Goal: Task Accomplishment & Management: Use online tool/utility

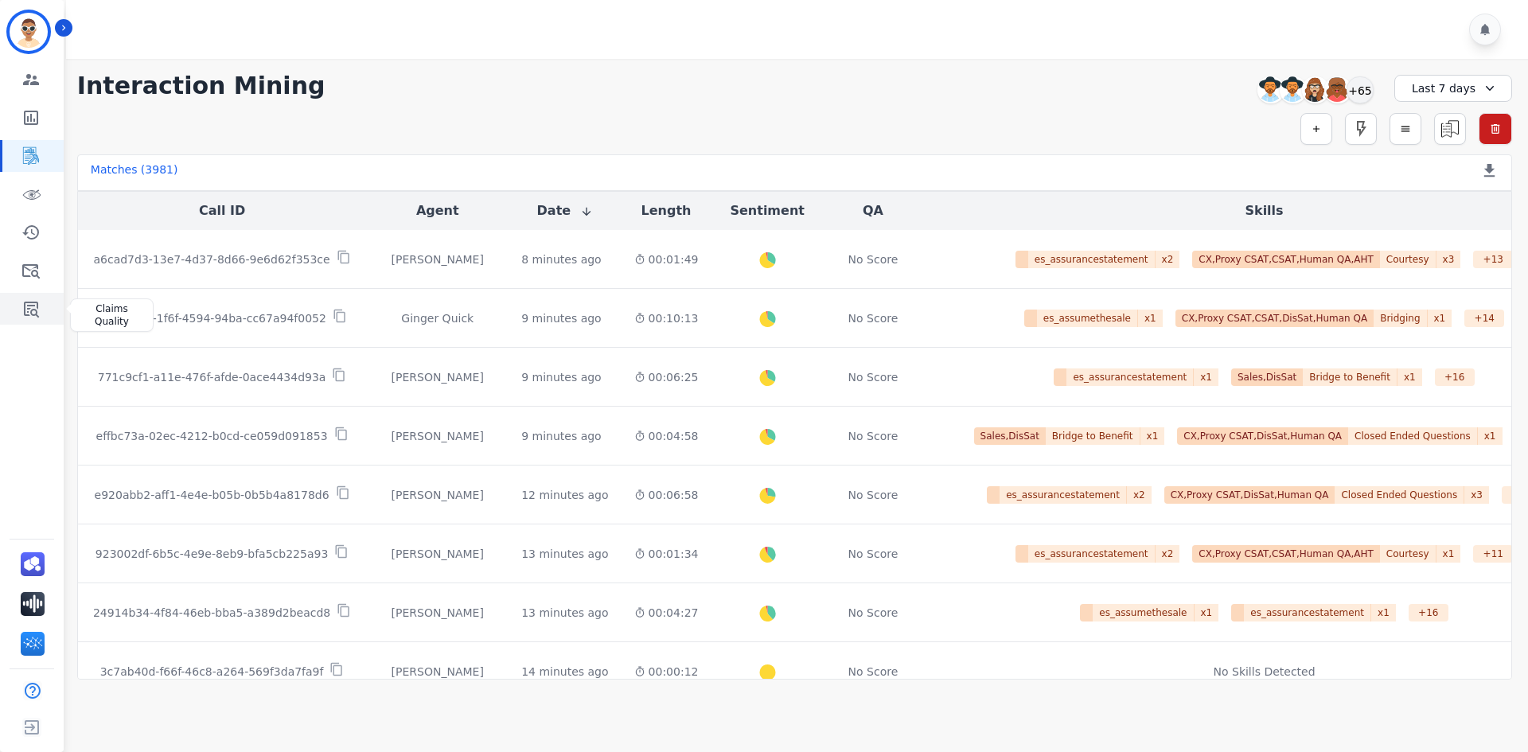
click at [37, 310] on icon "Sidebar" at bounding box center [31, 310] width 15 height 16
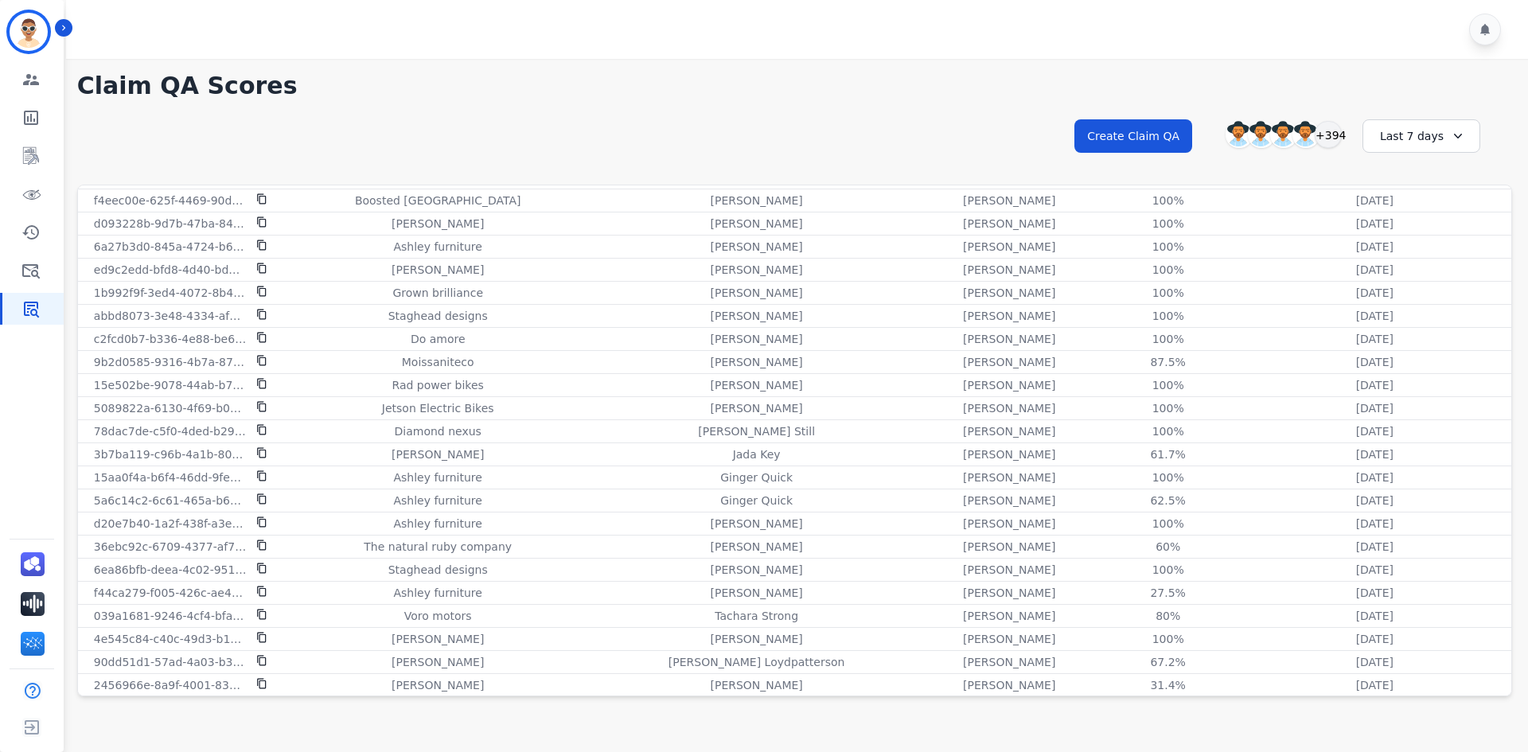
scroll to position [502, 0]
click at [1469, 88] on h1 "Claim QA Scores" at bounding box center [794, 86] width 1435 height 29
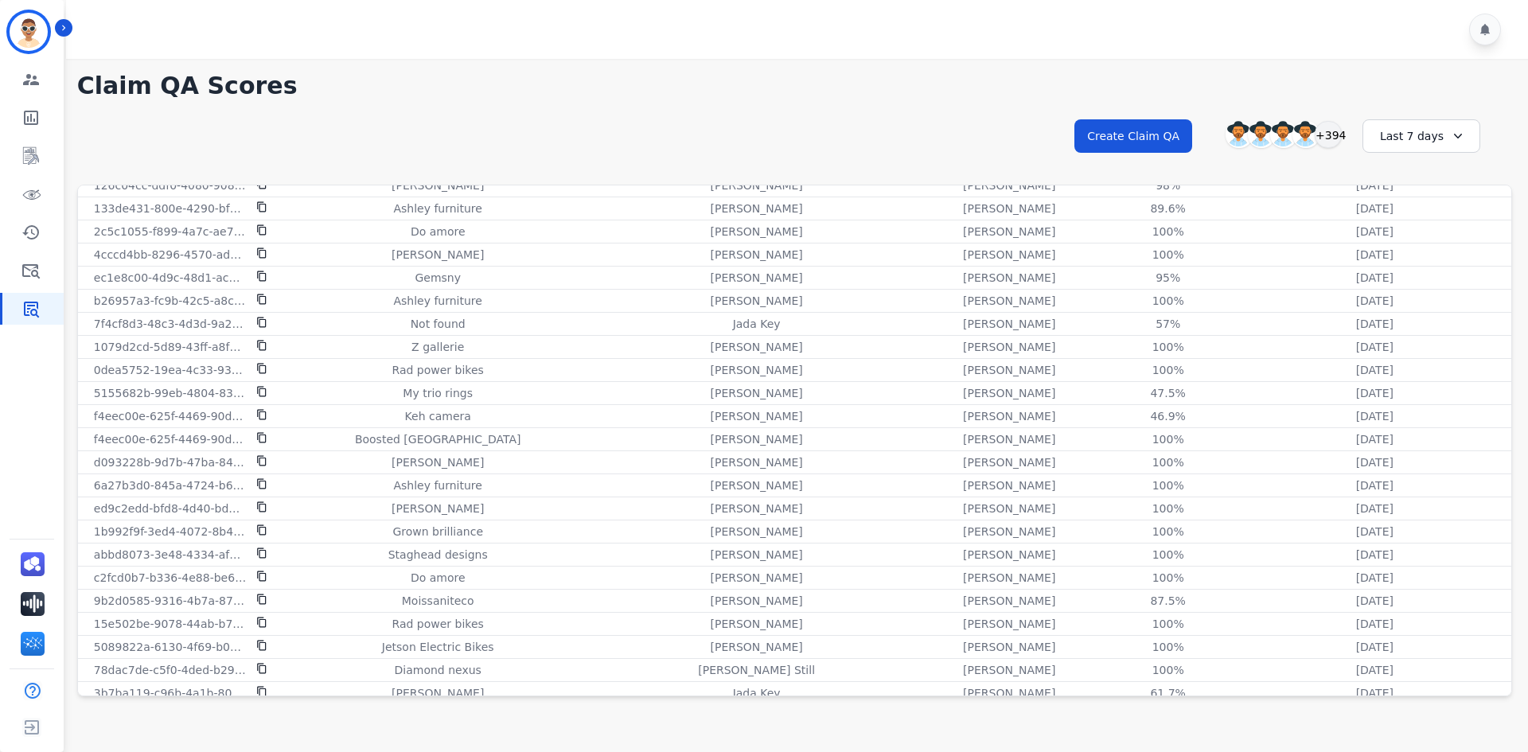
scroll to position [184, 0]
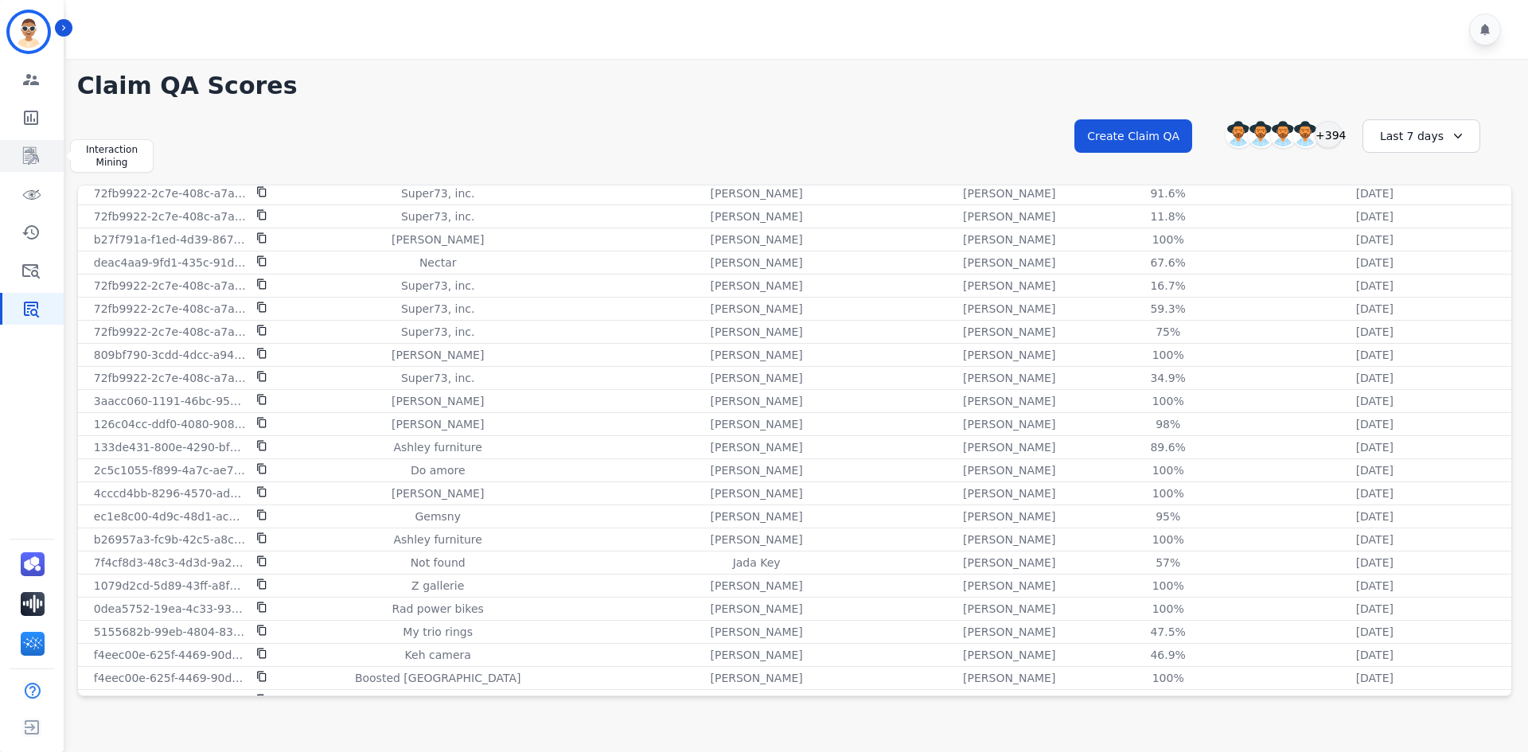
drag, startPoint x: 0, startPoint y: 171, endPoint x: 5, endPoint y: 140, distance: 31.4
click at [0, 171] on div "Sidebar" at bounding box center [32, 156] width 64 height 32
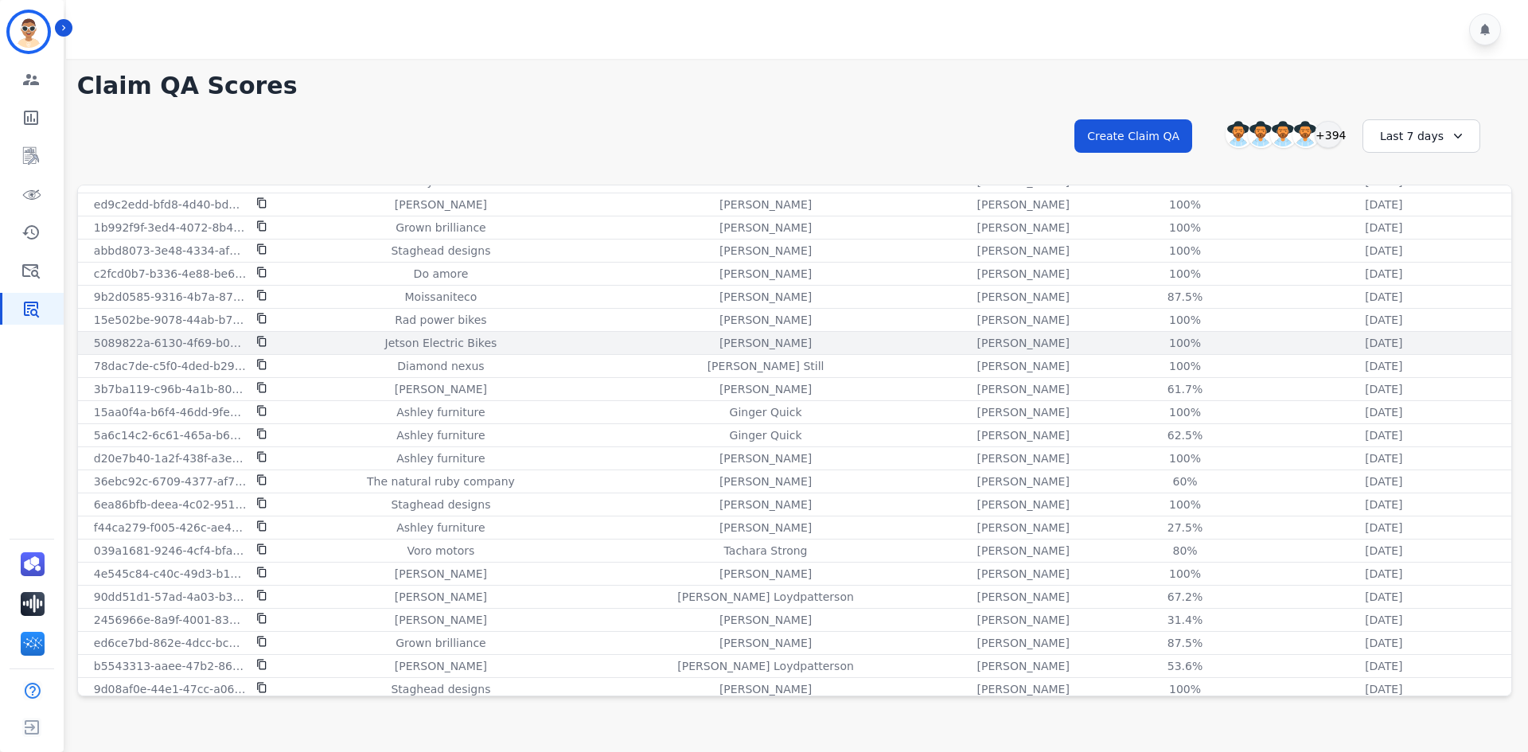
scroll to position [875, 0]
